Goal: Task Accomplishment & Management: Manage account settings

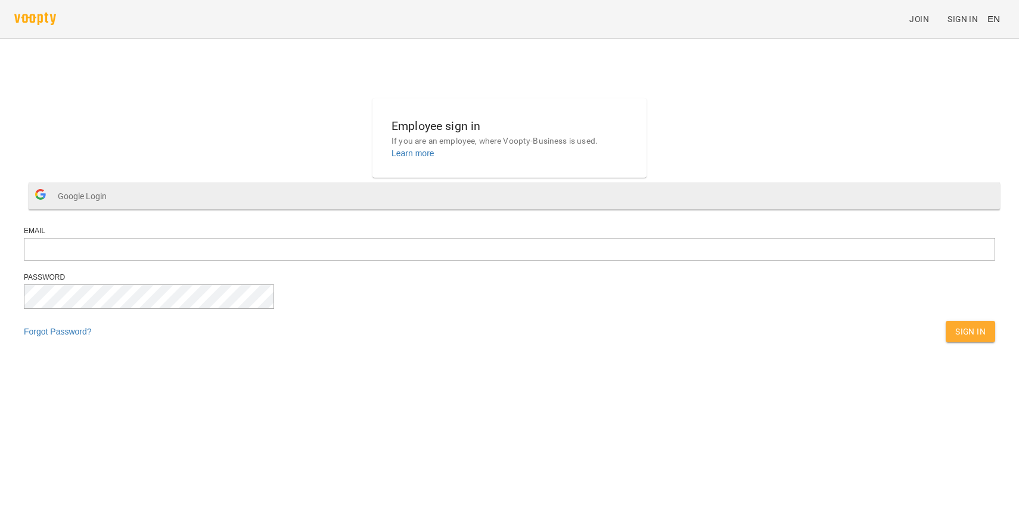
click at [500, 209] on button "Google Login" at bounding box center [515, 195] width 972 height 27
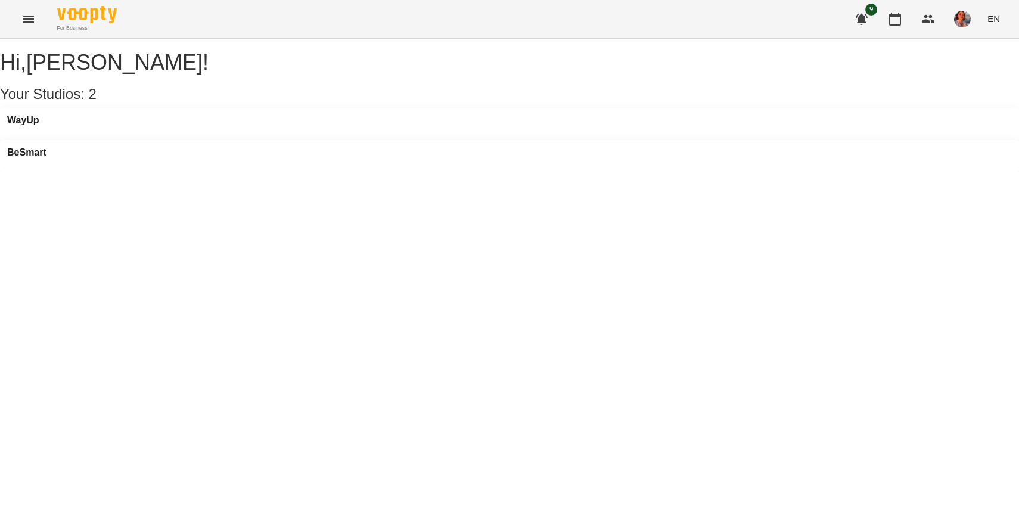
click at [134, 140] on div "WayUp" at bounding box center [509, 124] width 1019 height 32
click at [39, 126] on h3 "WayUp" at bounding box center [23, 120] width 32 height 11
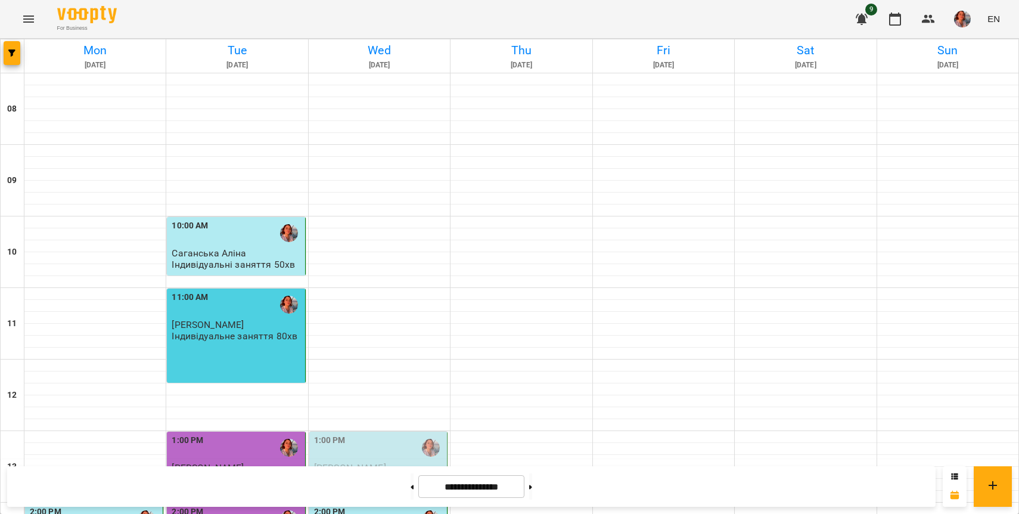
scroll to position [542, 0]
